Goal: Task Accomplishment & Management: Complete application form

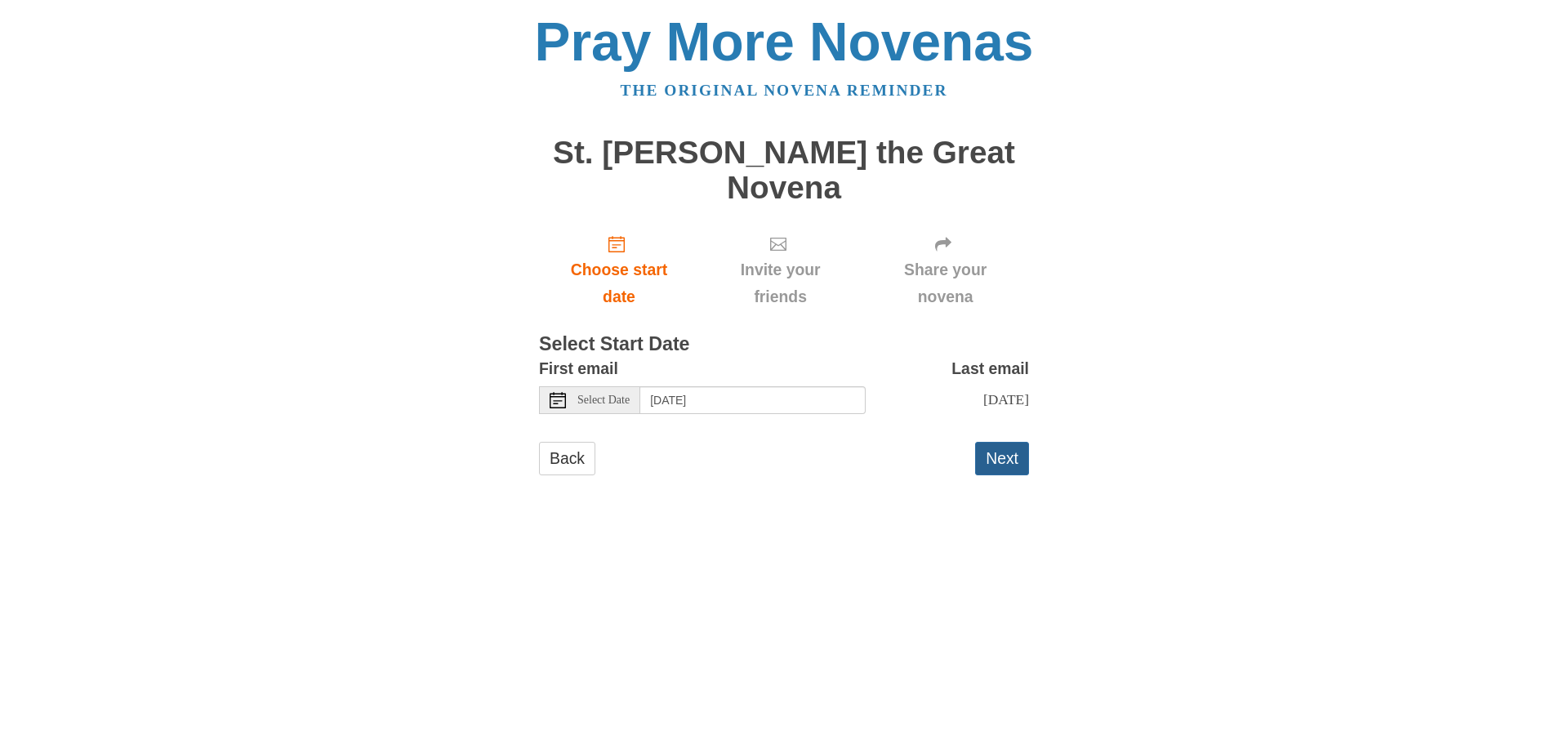
click at [995, 442] on button "Next" at bounding box center [1002, 458] width 54 height 34
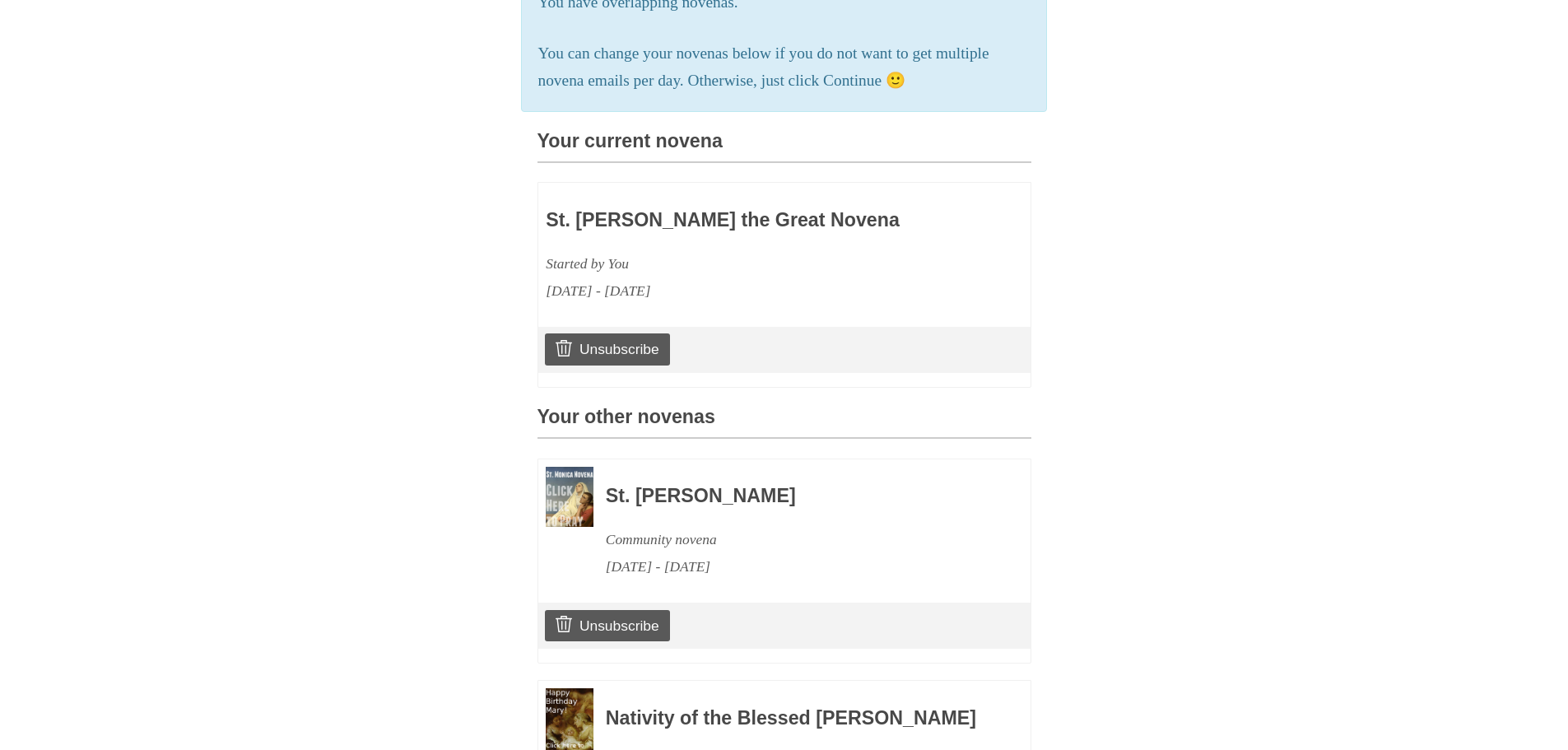
scroll to position [583, 0]
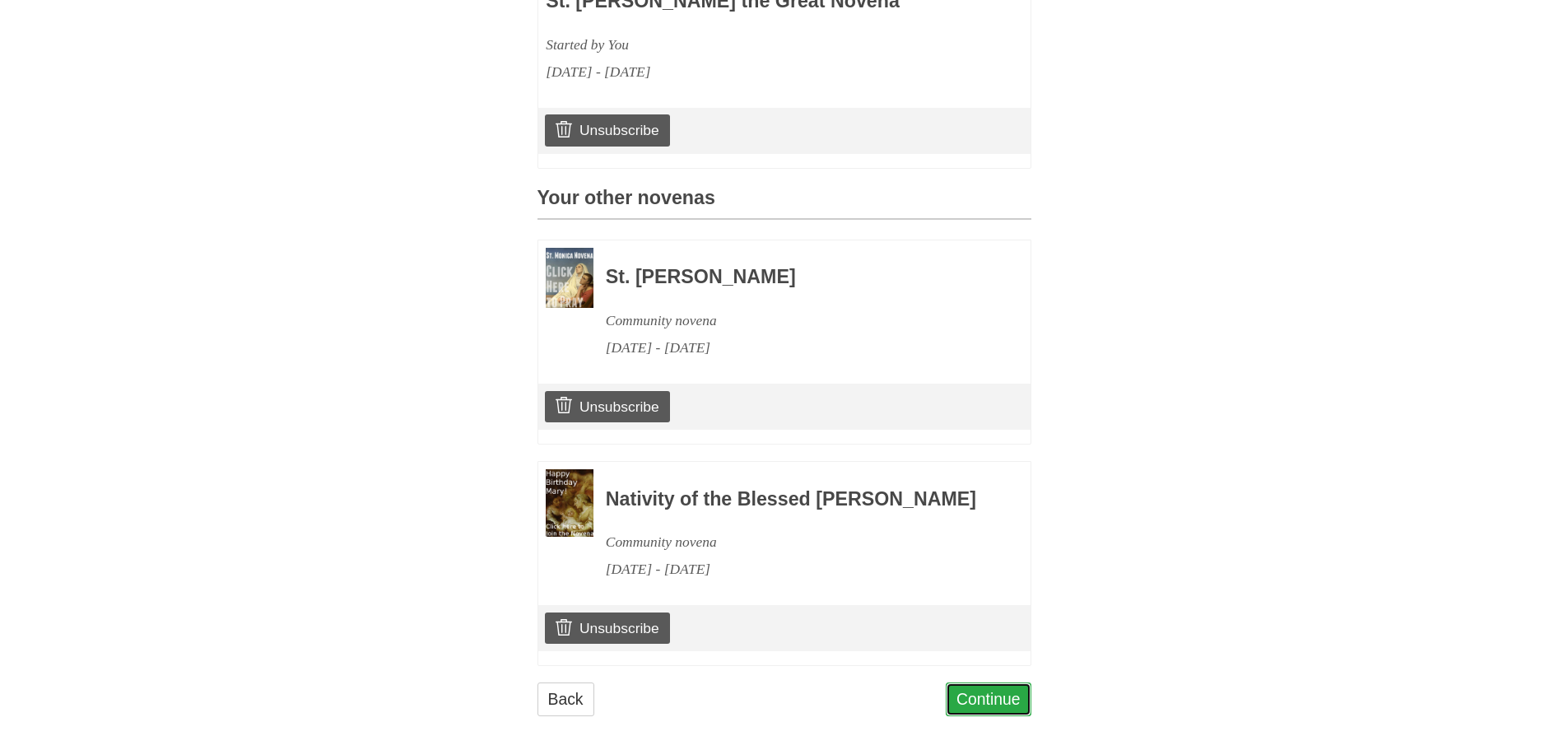
click at [977, 691] on link "Continue" at bounding box center [988, 700] width 85 height 34
